Goal: Transaction & Acquisition: Purchase product/service

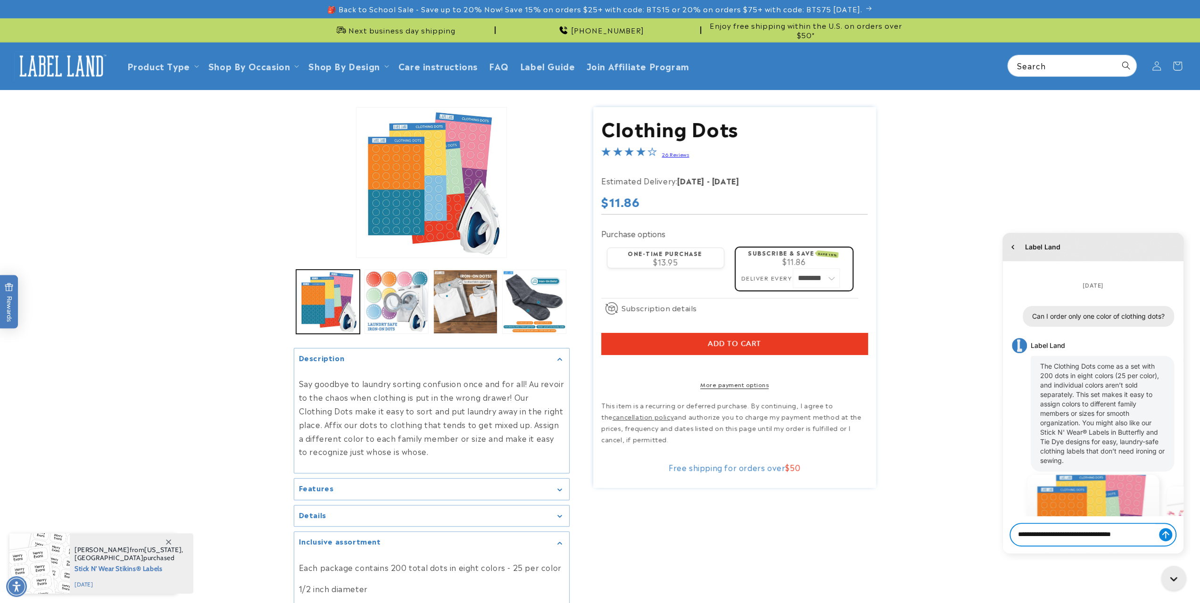
scroll to position [1164, 0]
